Goal: Information Seeking & Learning: Compare options

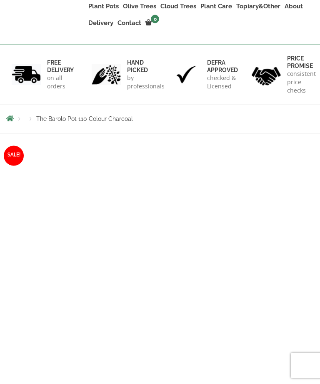
scroll to position [149, 0]
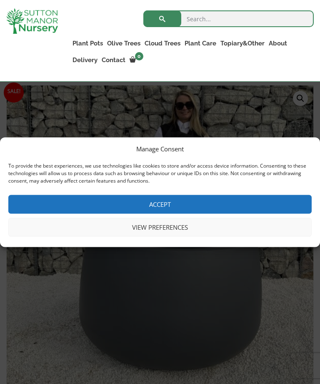
click at [186, 236] on button "View preferences" at bounding box center [159, 227] width 303 height 19
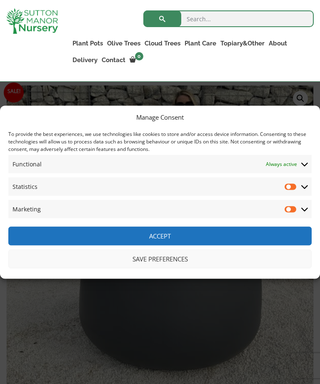
click at [190, 266] on button "Save preferences" at bounding box center [159, 258] width 303 height 19
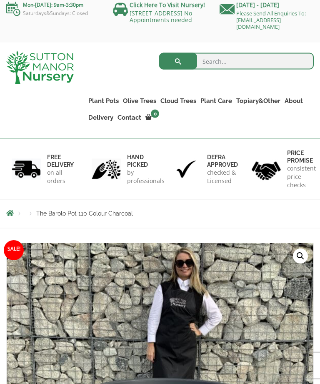
scroll to position [0, 0]
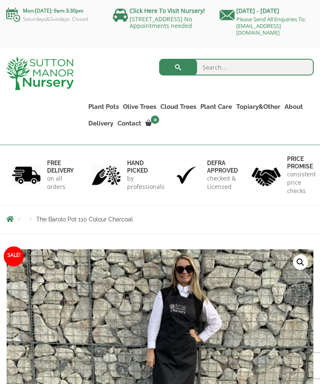
click at [219, 67] on input "search" at bounding box center [236, 67] width 155 height 17
type input "Egg pot"
click at [178, 67] on button "submit" at bounding box center [178, 67] width 38 height 17
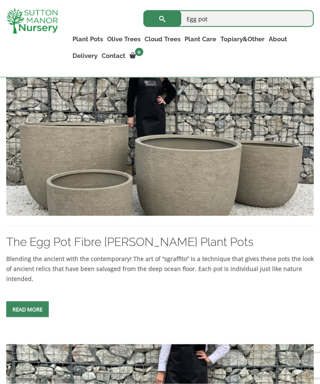
scroll to position [504, 0]
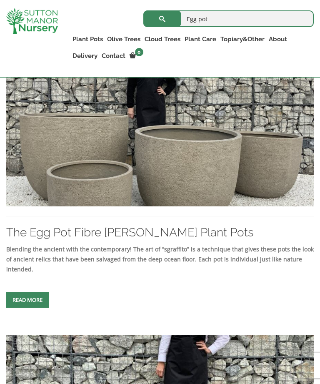
click at [36, 308] on link "Read more" at bounding box center [27, 300] width 43 height 16
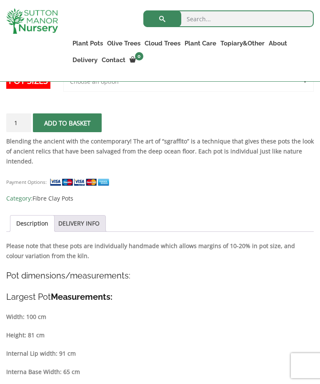
scroll to position [588, 0]
click at [97, 223] on link "DELIVERY INFO" at bounding box center [78, 224] width 41 height 16
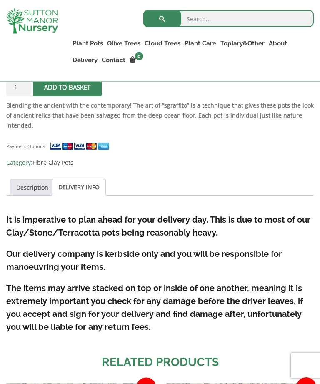
scroll to position [625, 0]
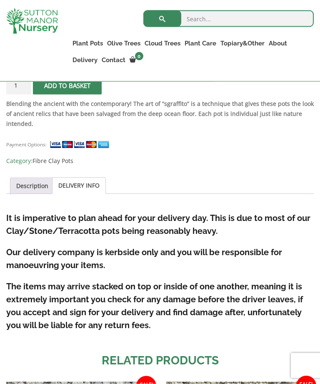
click at [38, 191] on link "Description" at bounding box center [32, 186] width 32 height 16
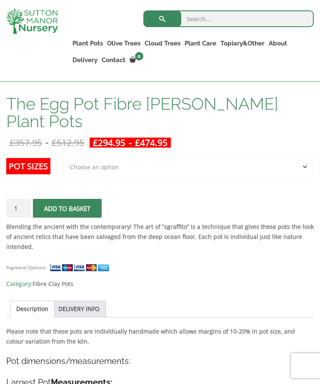
scroll to position [500, 0]
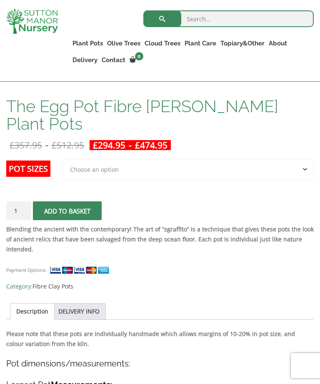
click at [304, 163] on select "Choose an option Click here to buy the 5th To Largest Pot In The Picture Click …" at bounding box center [188, 169] width 251 height 21
click at [200, 16] on input "search" at bounding box center [228, 18] width 170 height 17
type input "100cm diameter"
click at [162, 19] on button "submit" at bounding box center [162, 18] width 38 height 17
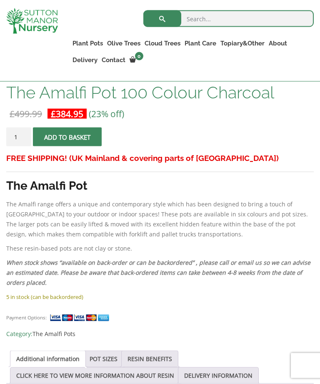
scroll to position [576, 0]
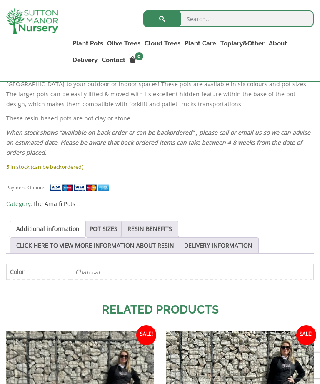
click at [111, 229] on link "POT SIZES" at bounding box center [104, 229] width 28 height 16
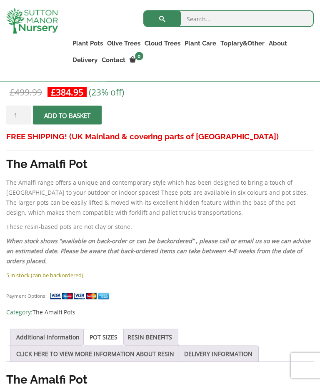
scroll to position [587, 0]
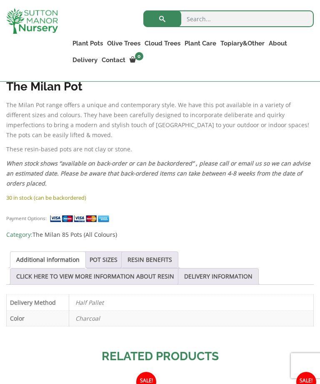
scroll to position [708, 0]
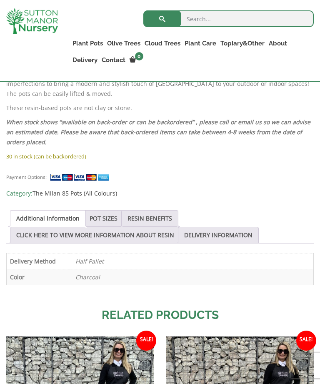
click at [108, 211] on link "POT SIZES" at bounding box center [104, 219] width 28 height 16
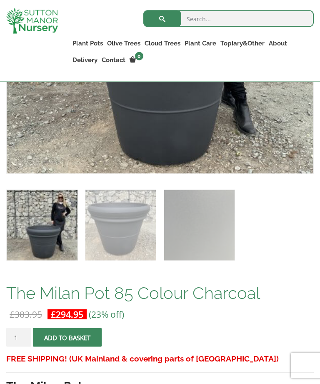
scroll to position [361, 0]
